Goal: Information Seeking & Learning: Learn about a topic

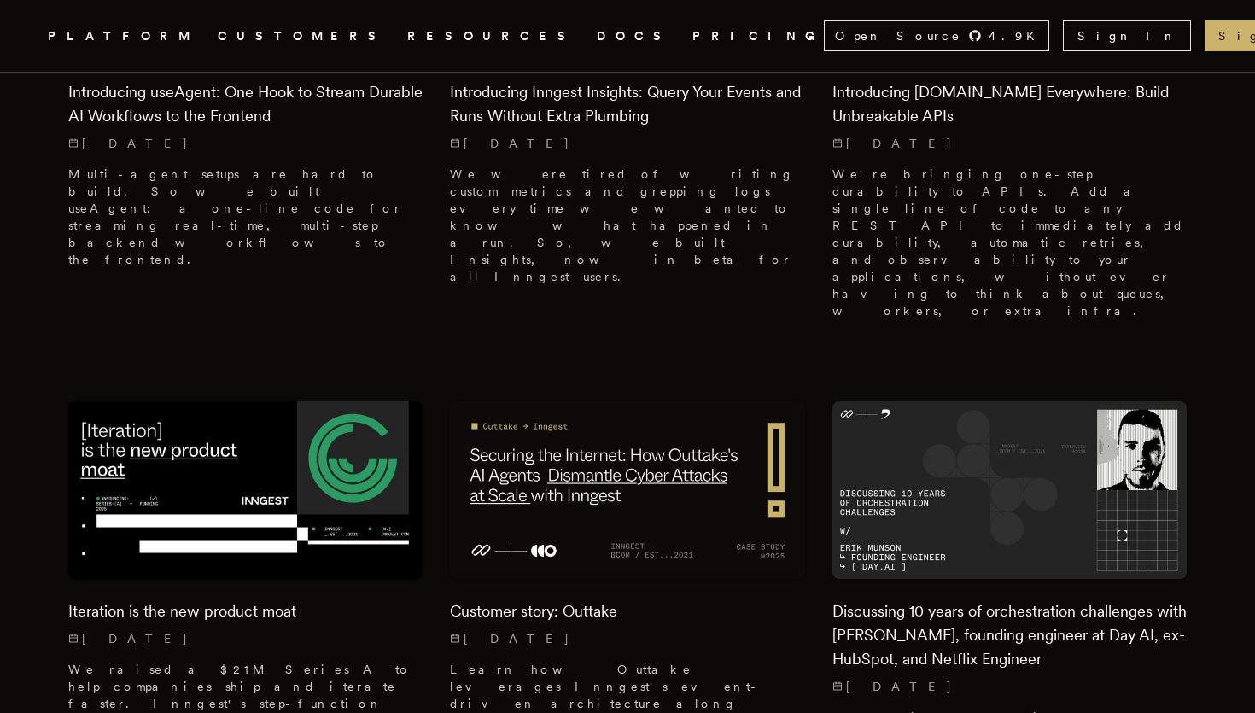
scroll to position [773, 0]
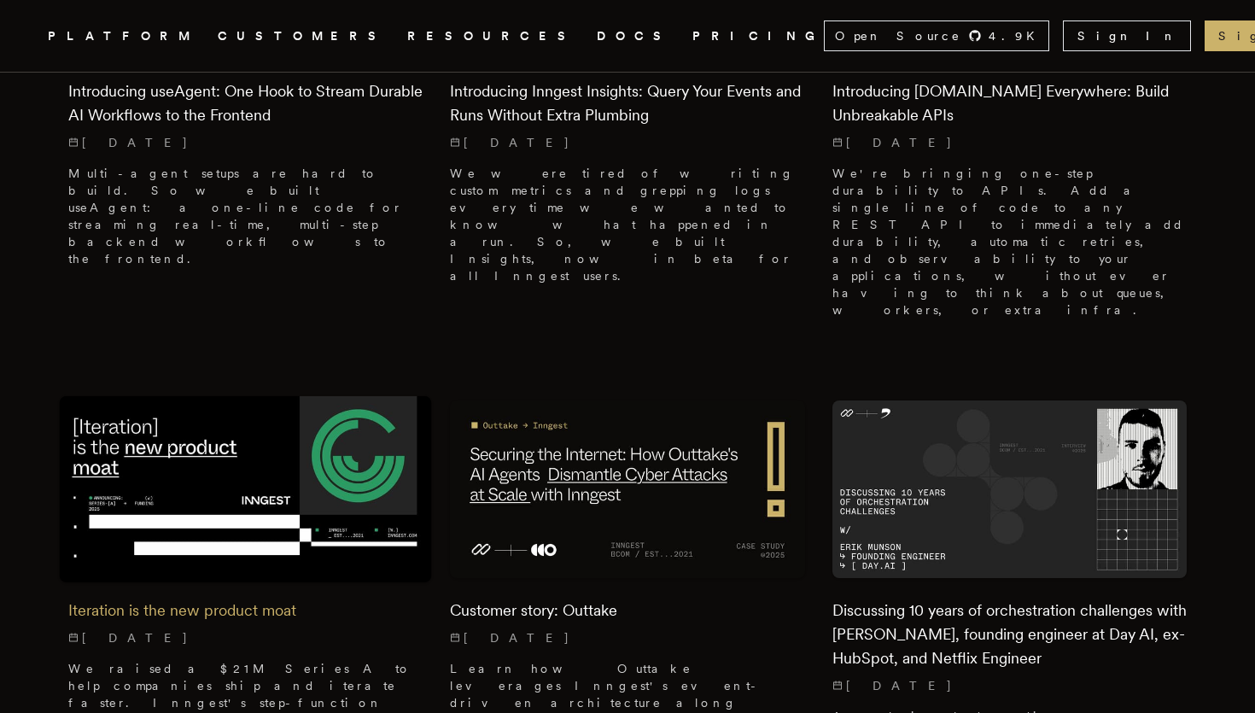
click at [338, 396] on img at bounding box center [246, 489] width 372 height 186
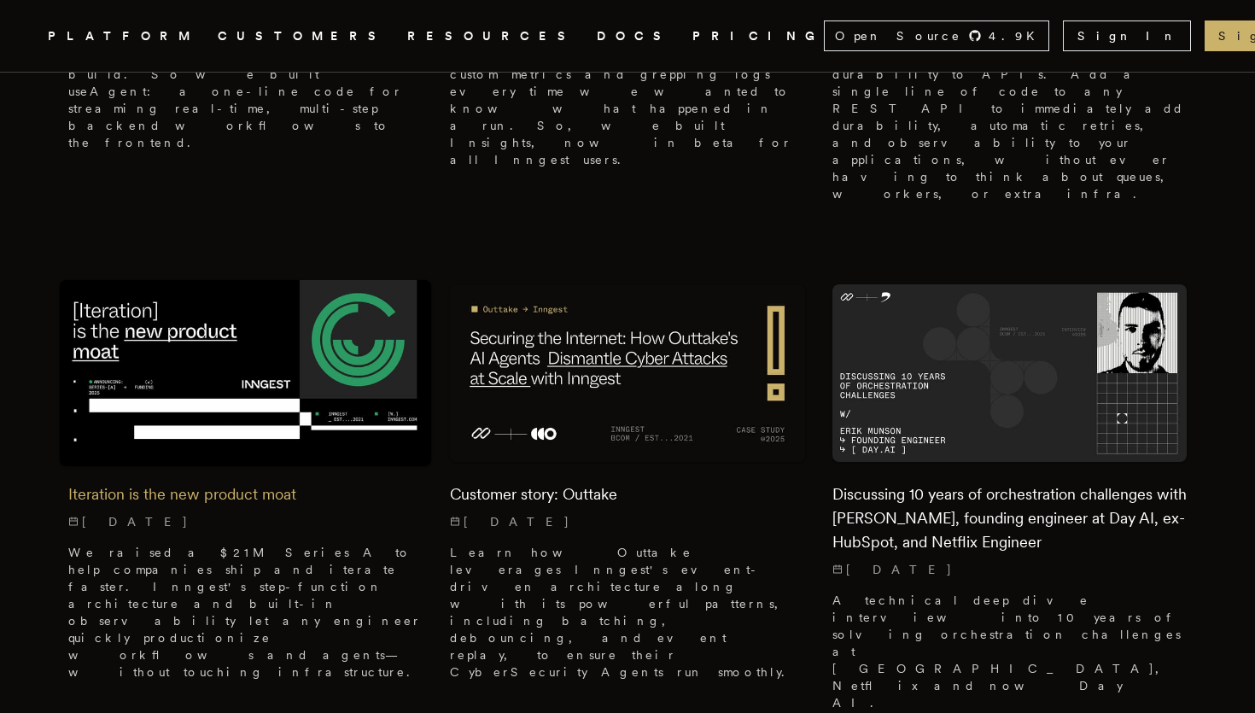
scroll to position [894, 0]
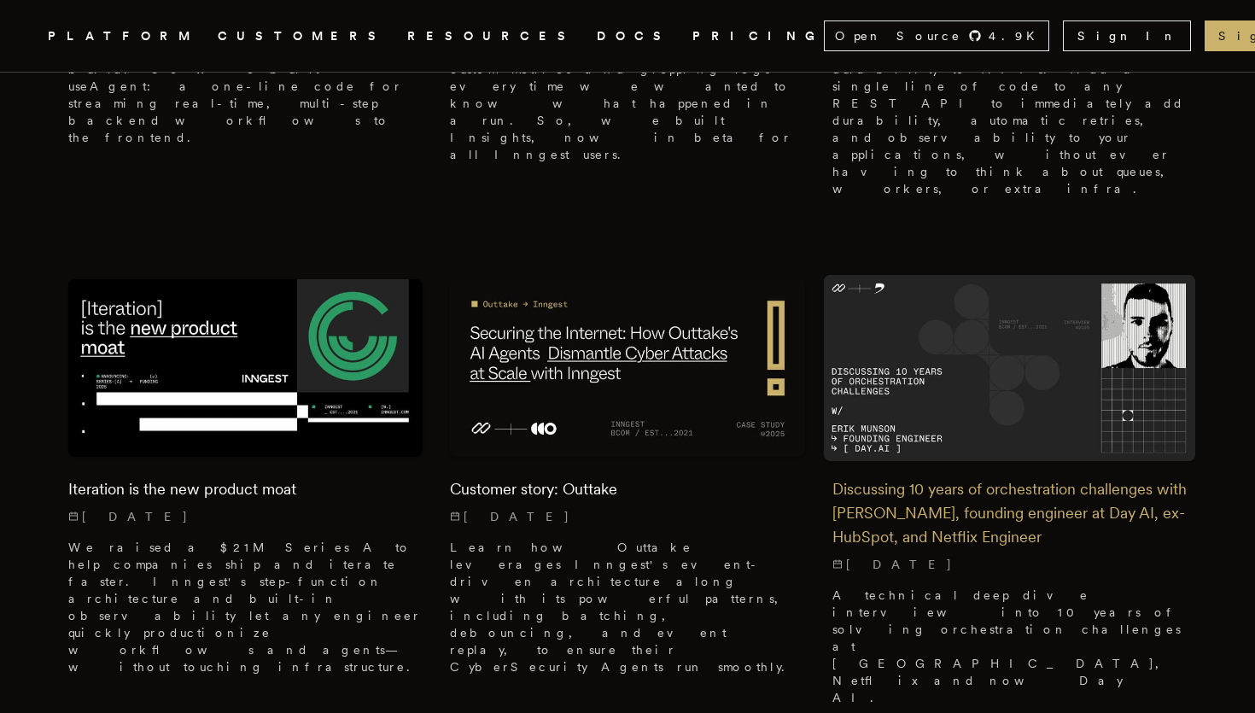
click at [918, 275] on img at bounding box center [1009, 368] width 372 height 186
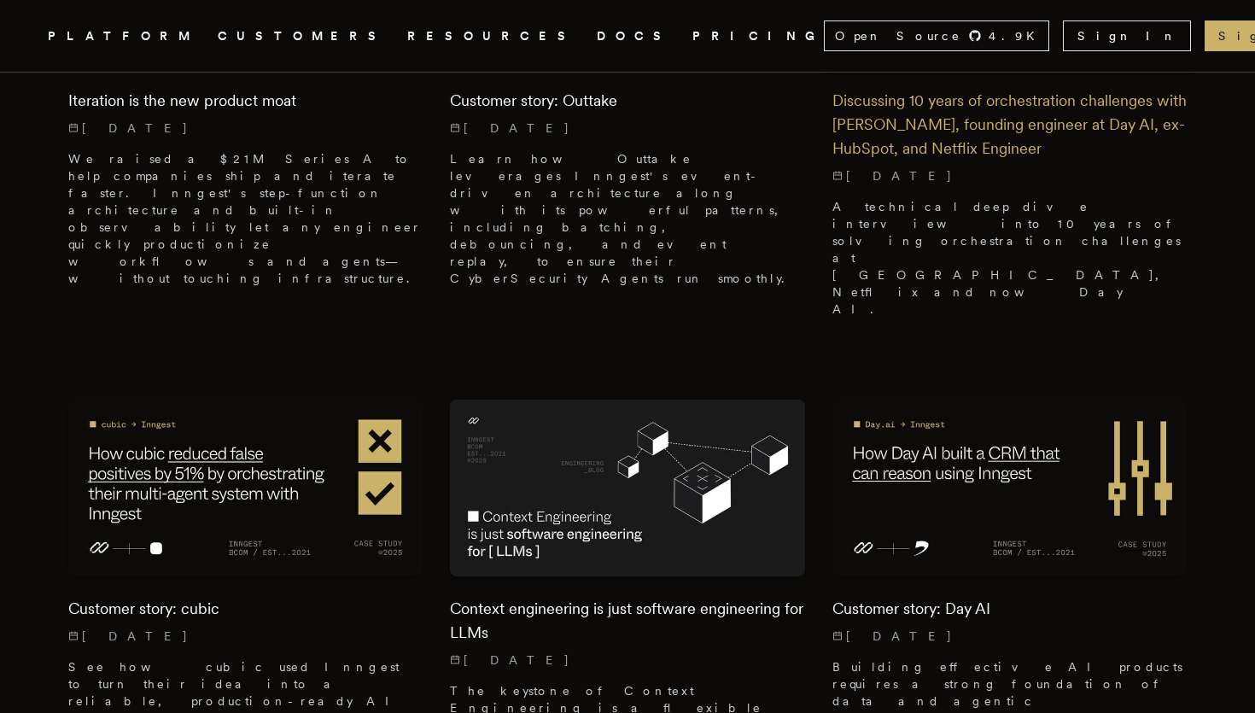
scroll to position [1292, 0]
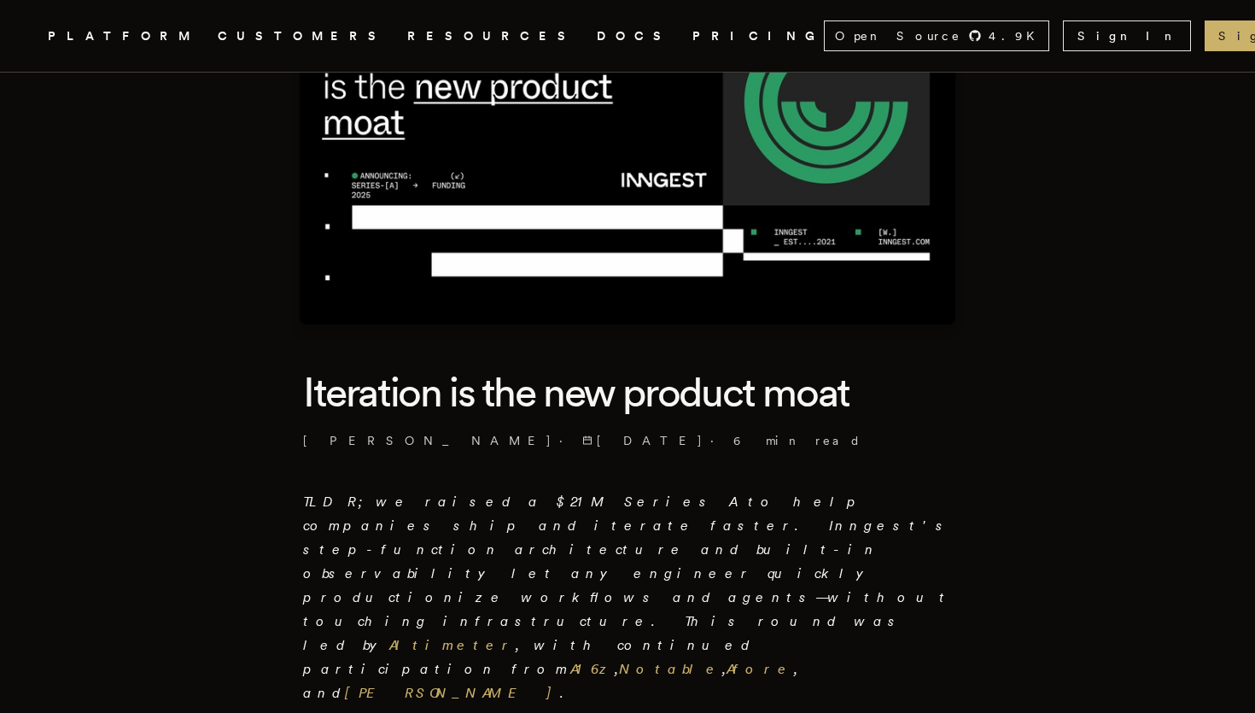
scroll to position [166, 0]
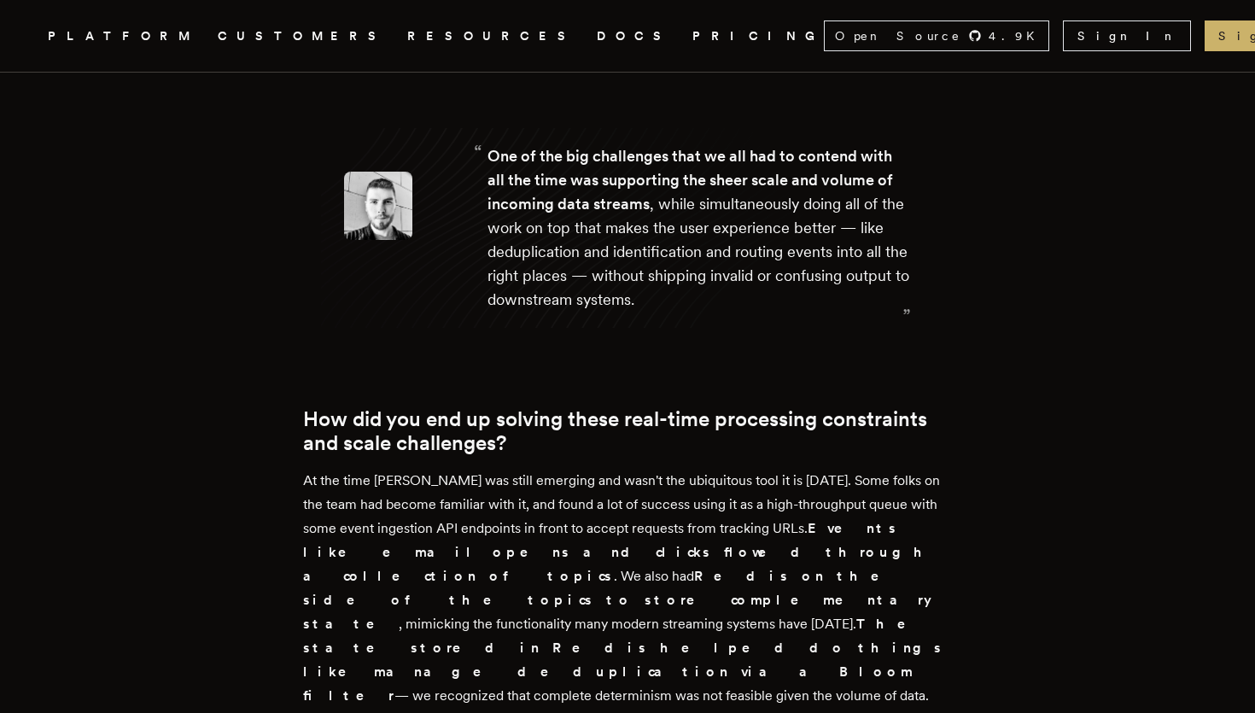
scroll to position [2338, 0]
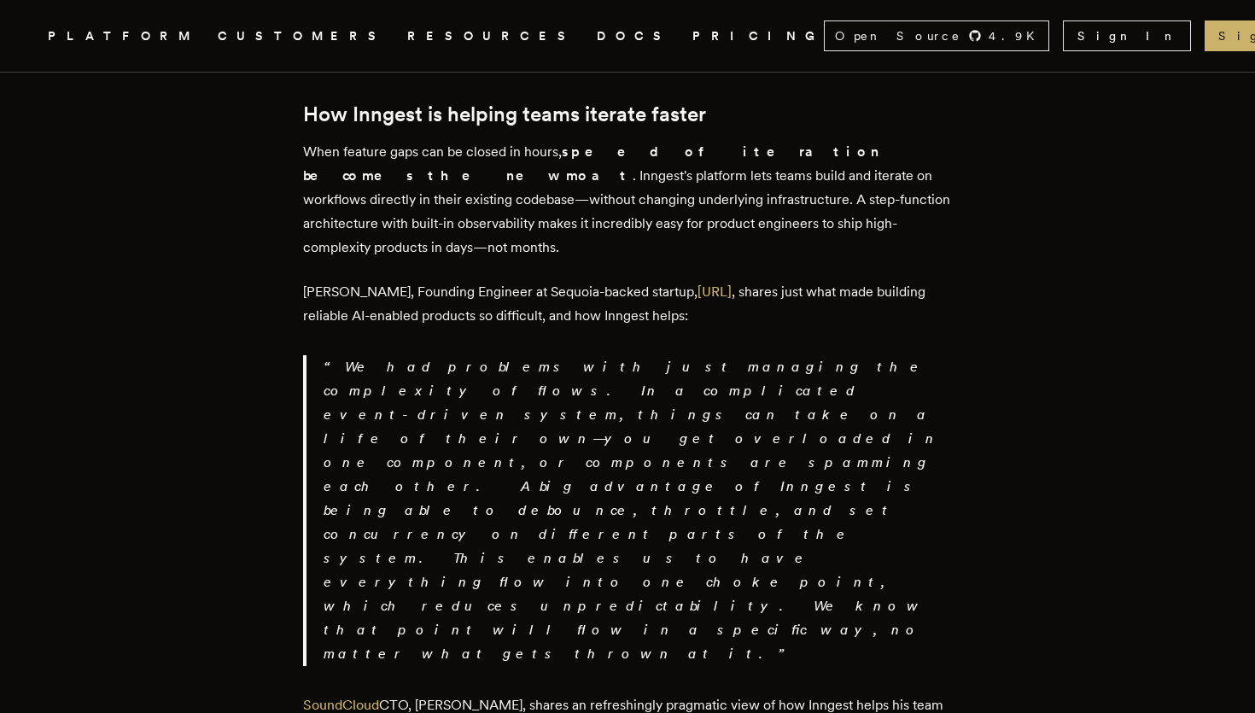
scroll to position [2740, 0]
